Goal: Information Seeking & Learning: Understand process/instructions

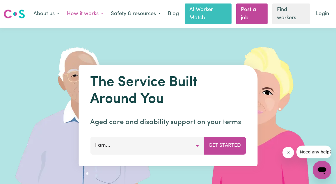
click at [91, 12] on button "How it works" at bounding box center [85, 14] width 44 height 12
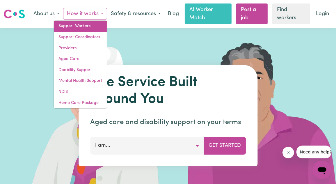
click at [64, 28] on link "Support Workers" at bounding box center [80, 26] width 53 height 11
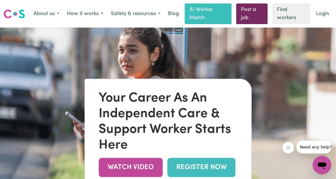
click at [248, 12] on link "Post a job" at bounding box center [251, 13] width 31 height 21
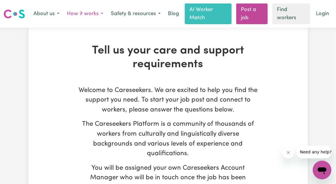
click at [75, 13] on button "How it works" at bounding box center [85, 14] width 44 height 12
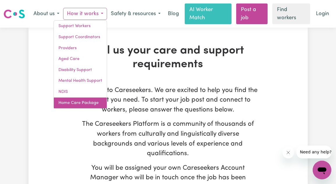
click at [70, 102] on link "Home Care Package" at bounding box center [80, 102] width 53 height 11
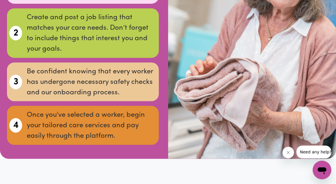
scroll to position [619, 0]
